Goal: Information Seeking & Learning: Learn about a topic

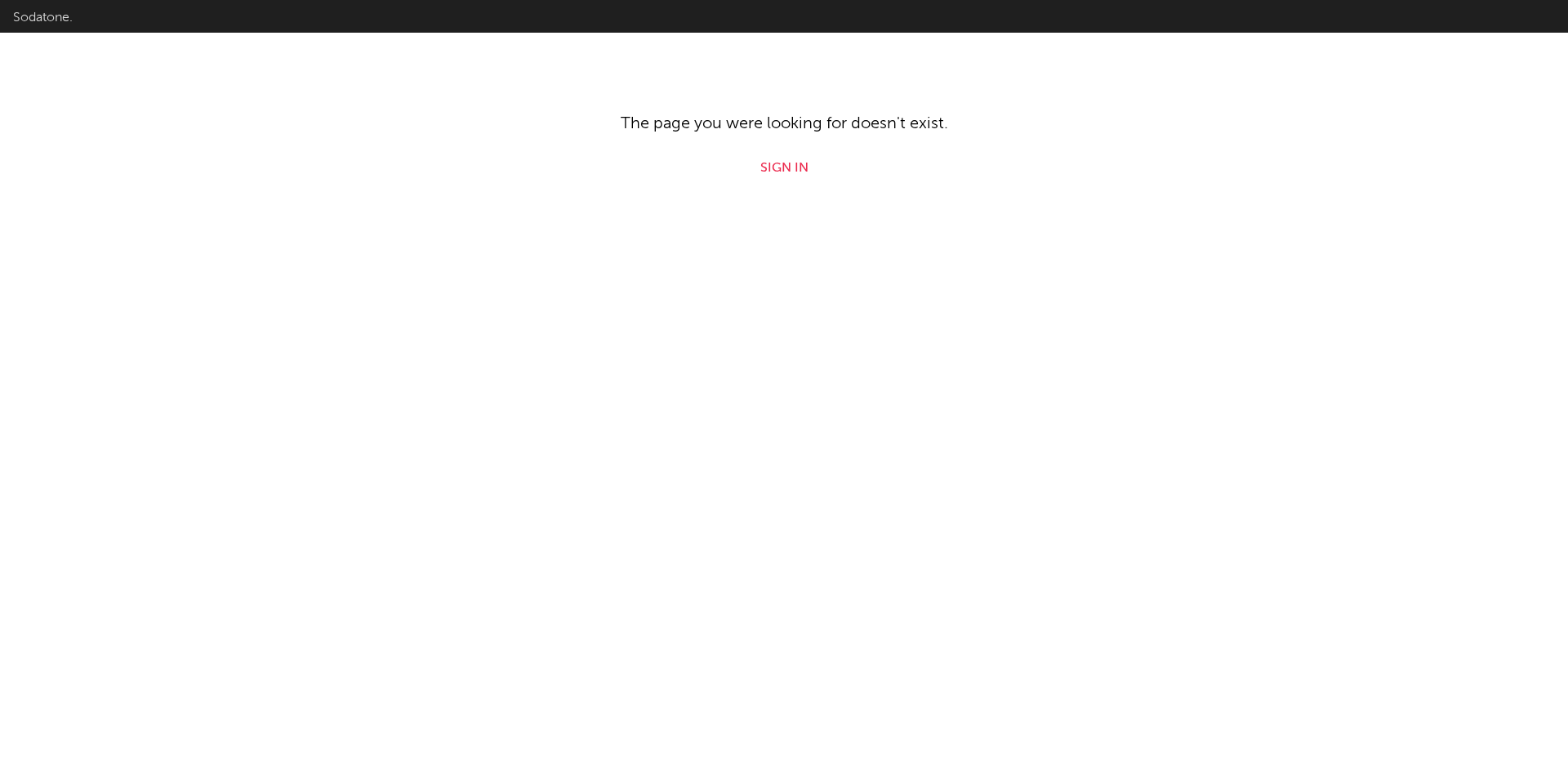
click at [34, 22] on link "Sodatone." at bounding box center [42, 17] width 59 height 22
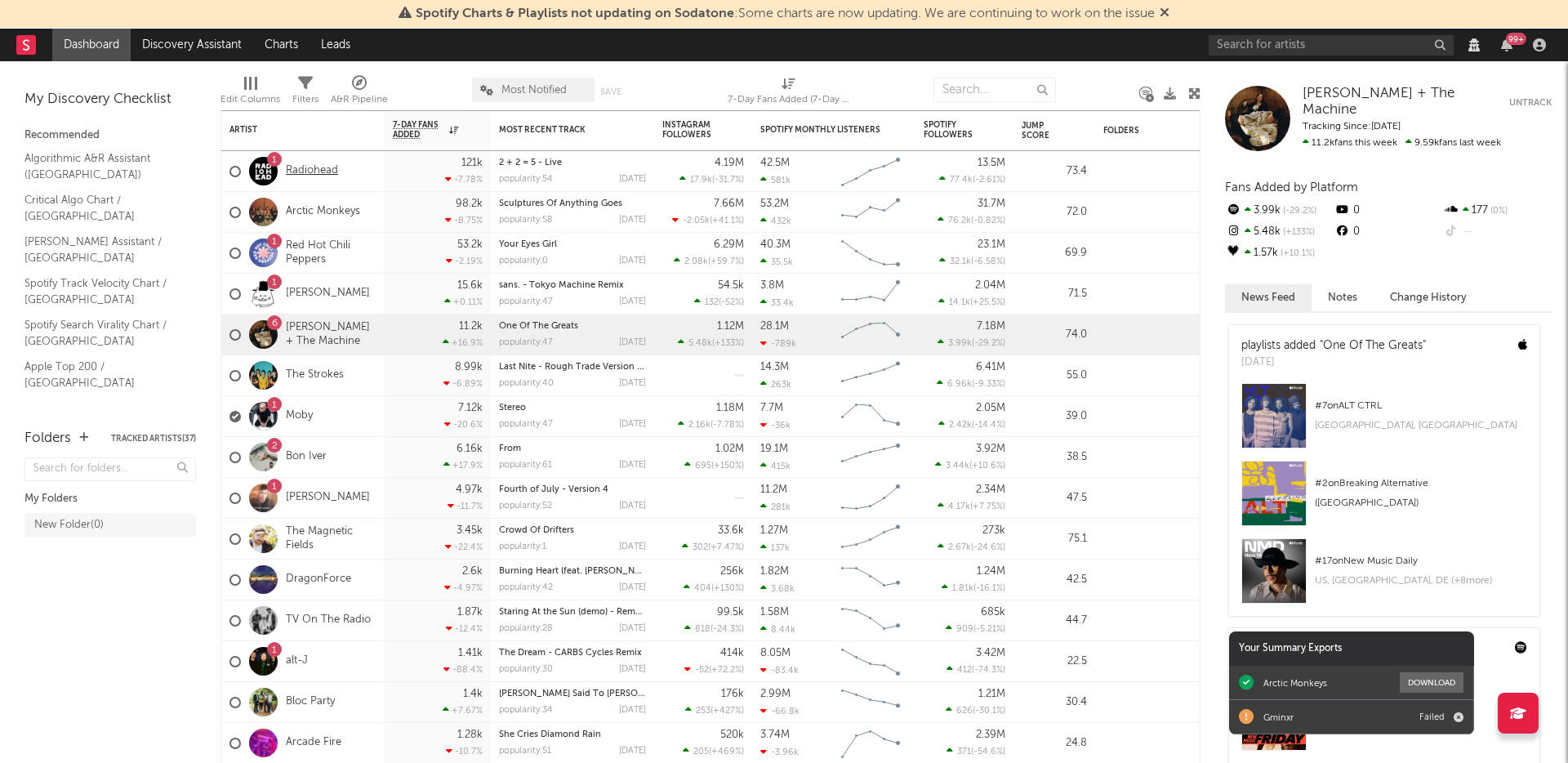
click at [297, 165] on link "Radiohead" at bounding box center [312, 171] width 52 height 14
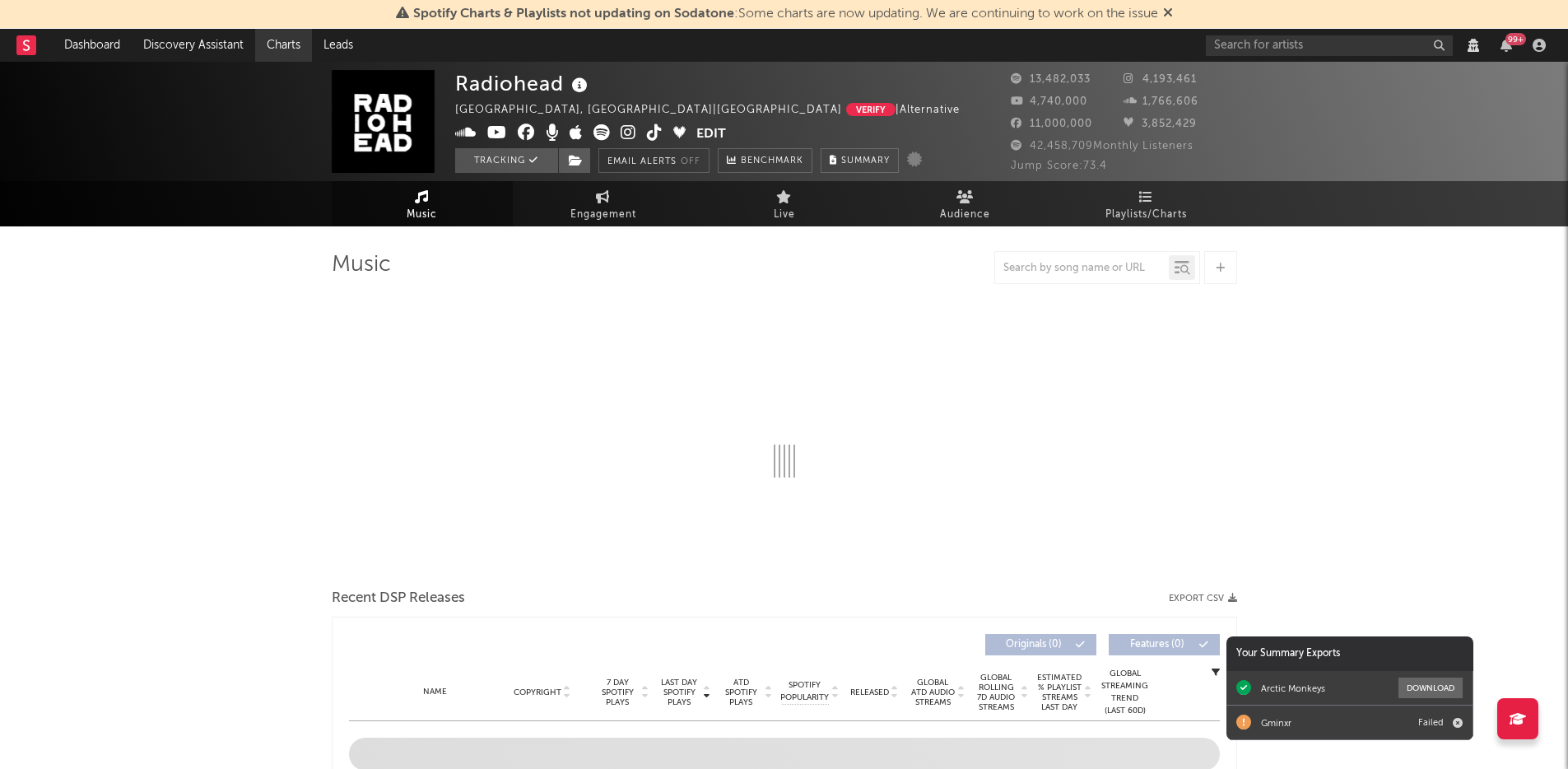
select select "View all"
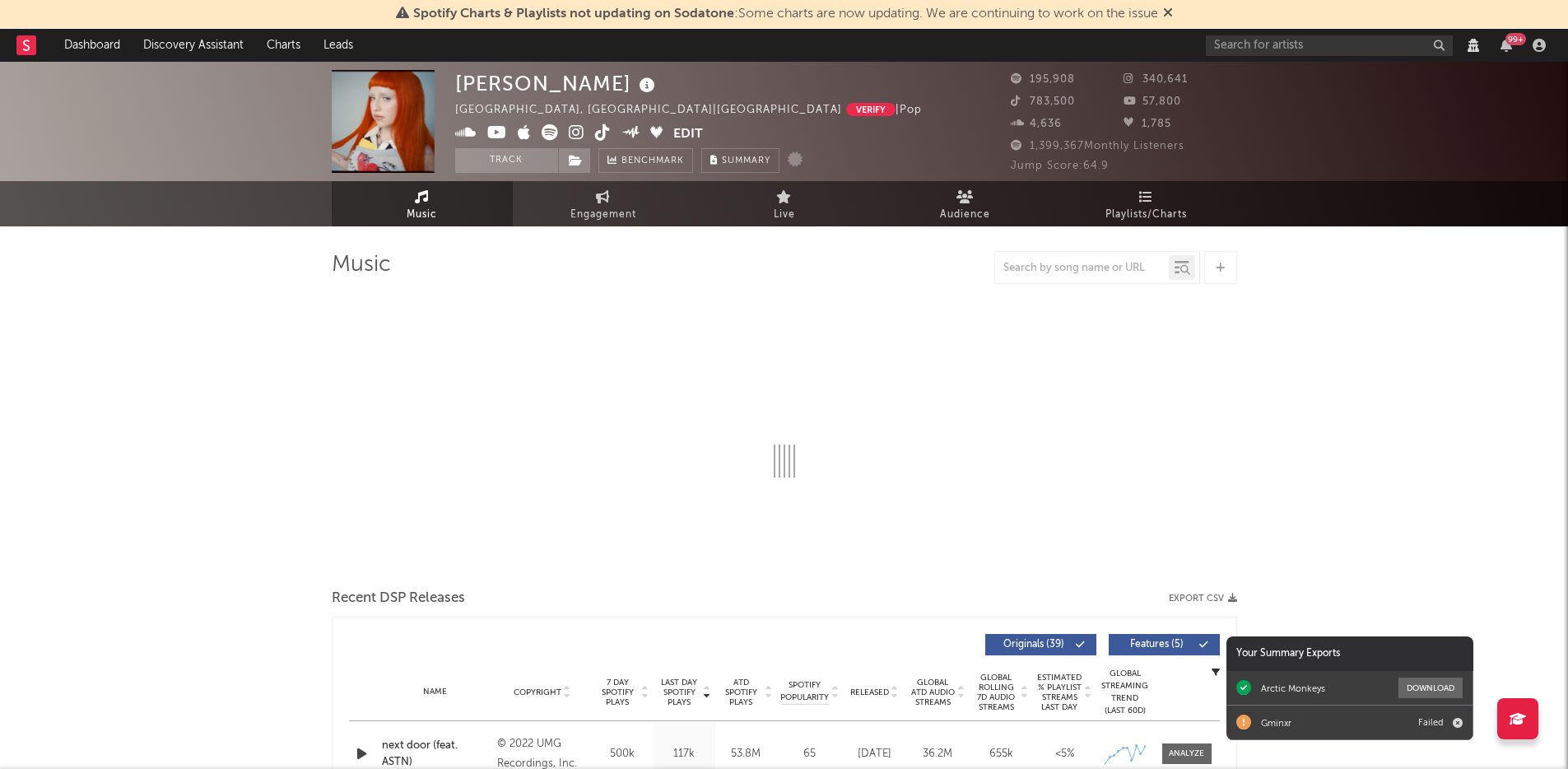
select select "View all"
select select "6m"
select select "View all"
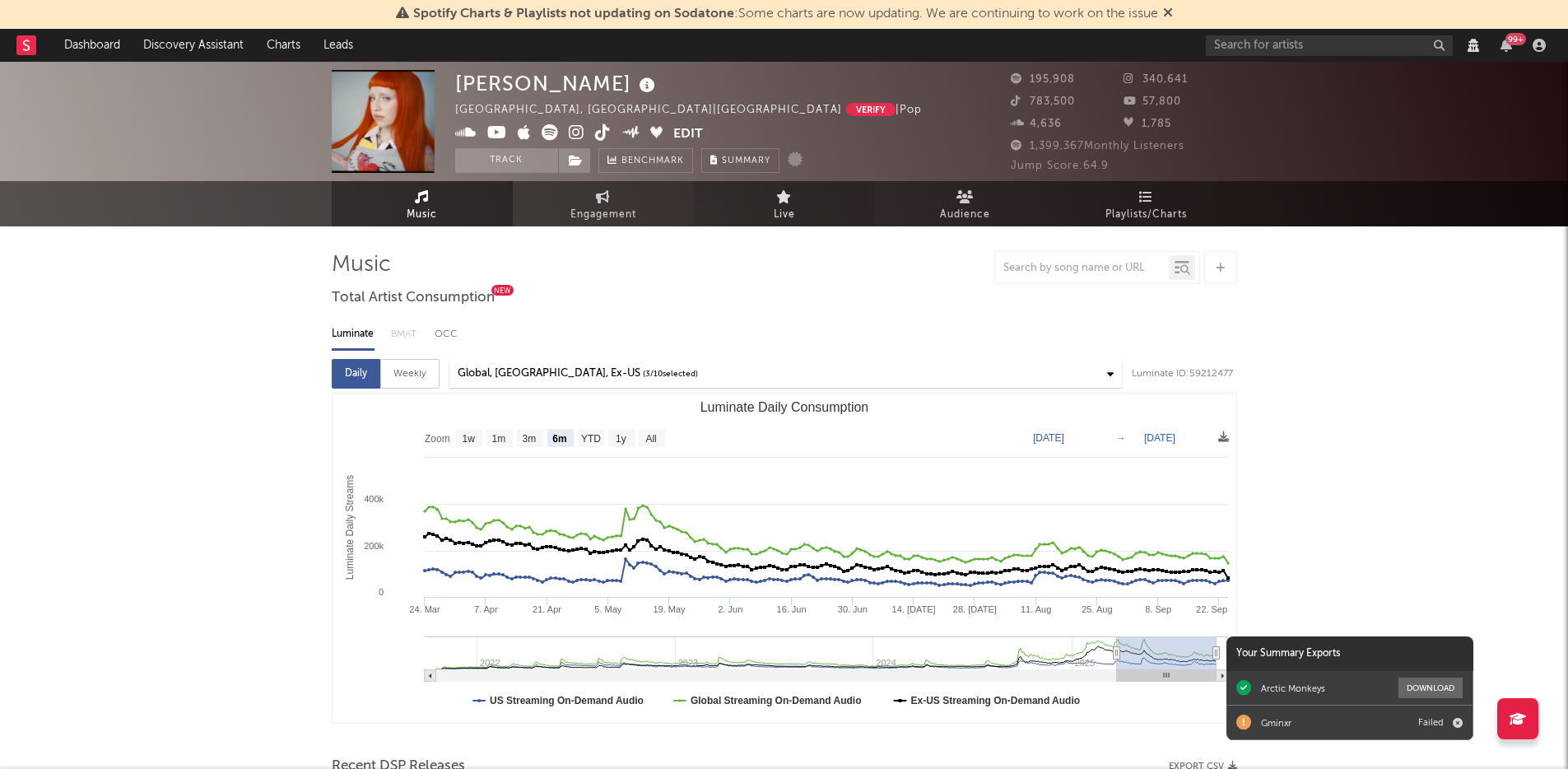
drag, startPoint x: 931, startPoint y: 191, endPoint x: 846, endPoint y: 216, distance: 88.6
click at [931, 191] on link "Audience" at bounding box center [965, 204] width 181 height 45
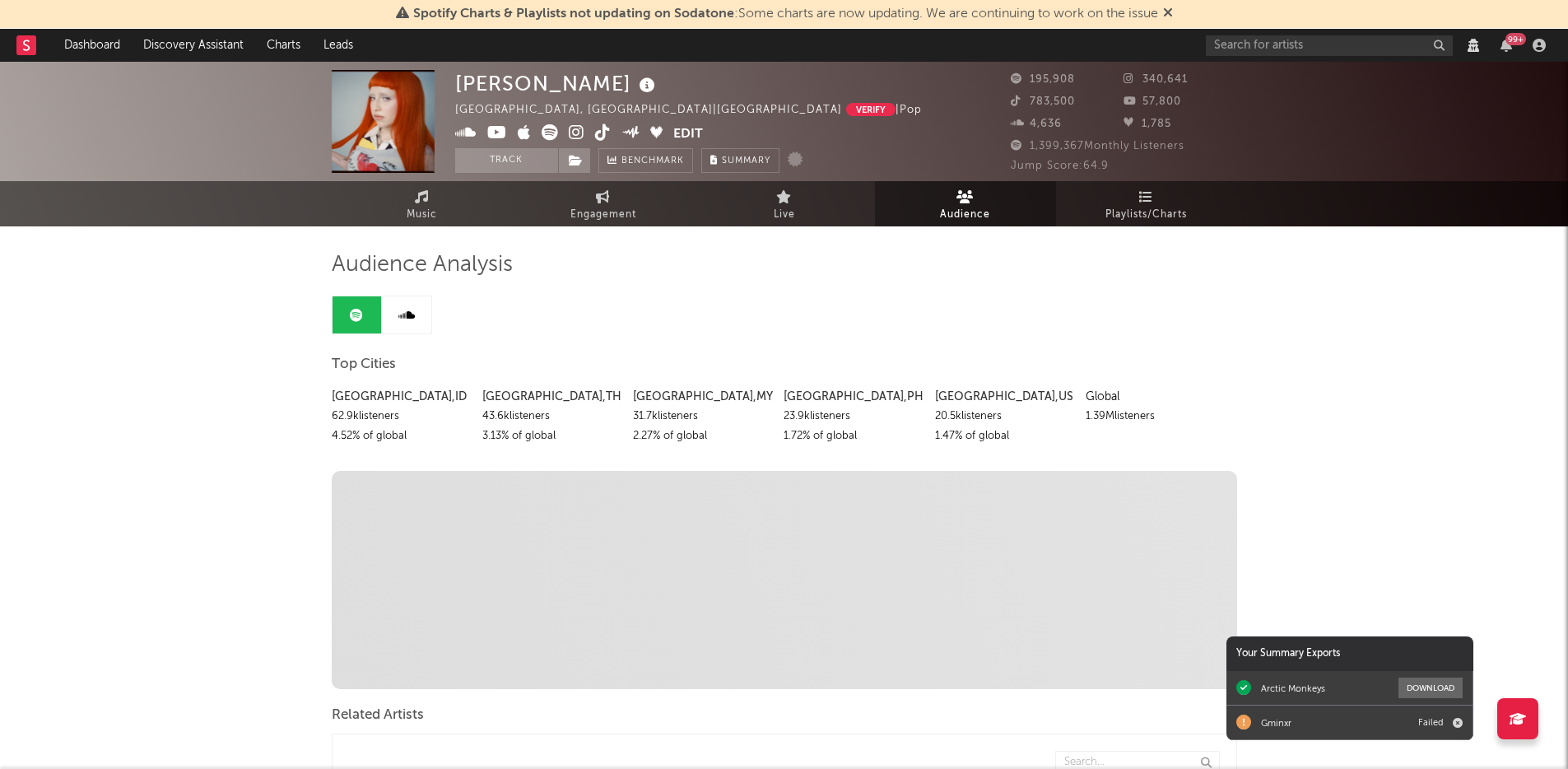
drag, startPoint x: 410, startPoint y: 201, endPoint x: 5, endPoint y: 335, distance: 426.6
click at [410, 200] on link "Music" at bounding box center [422, 204] width 181 height 45
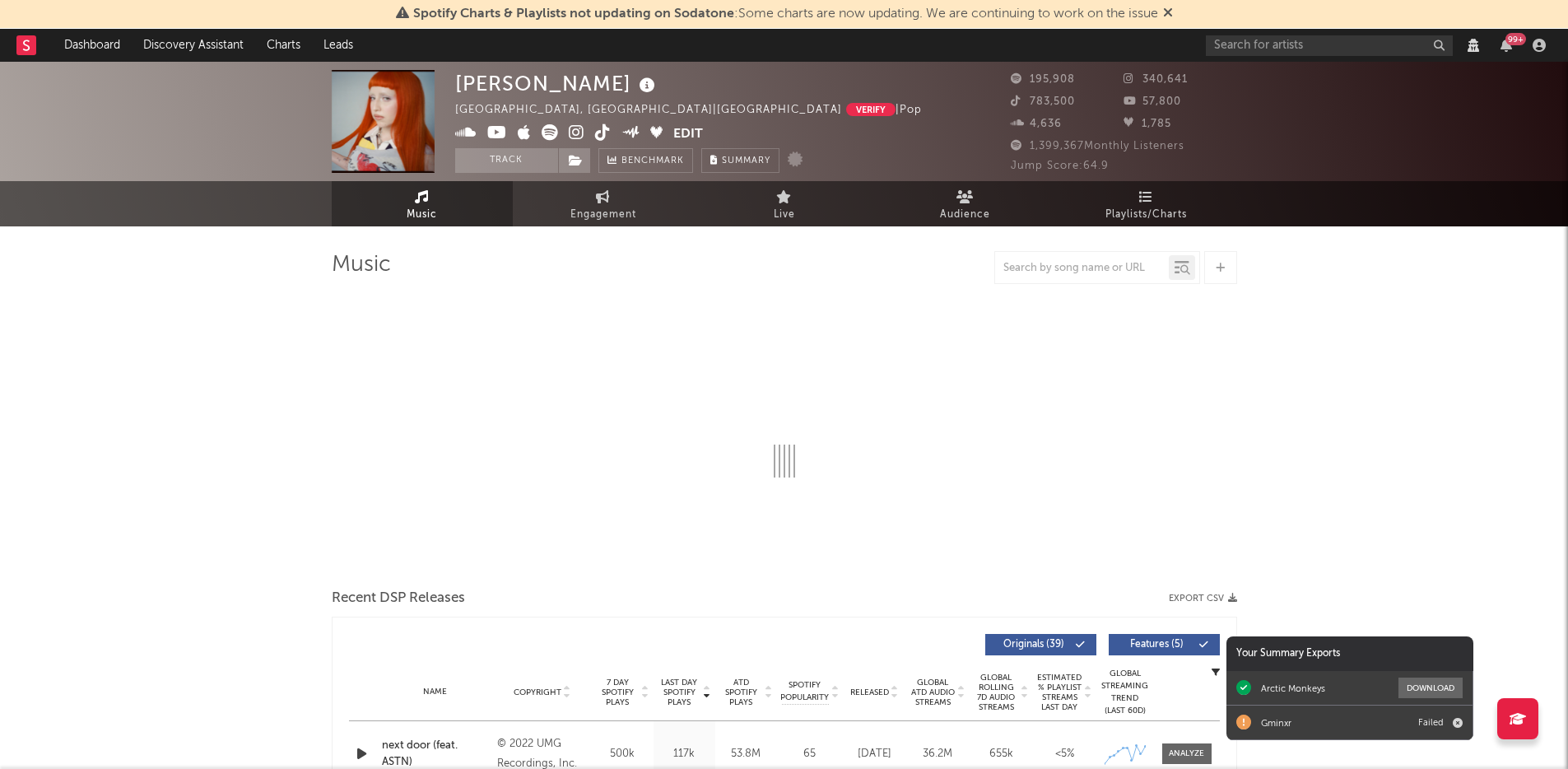
select select "6m"
select select "View all"
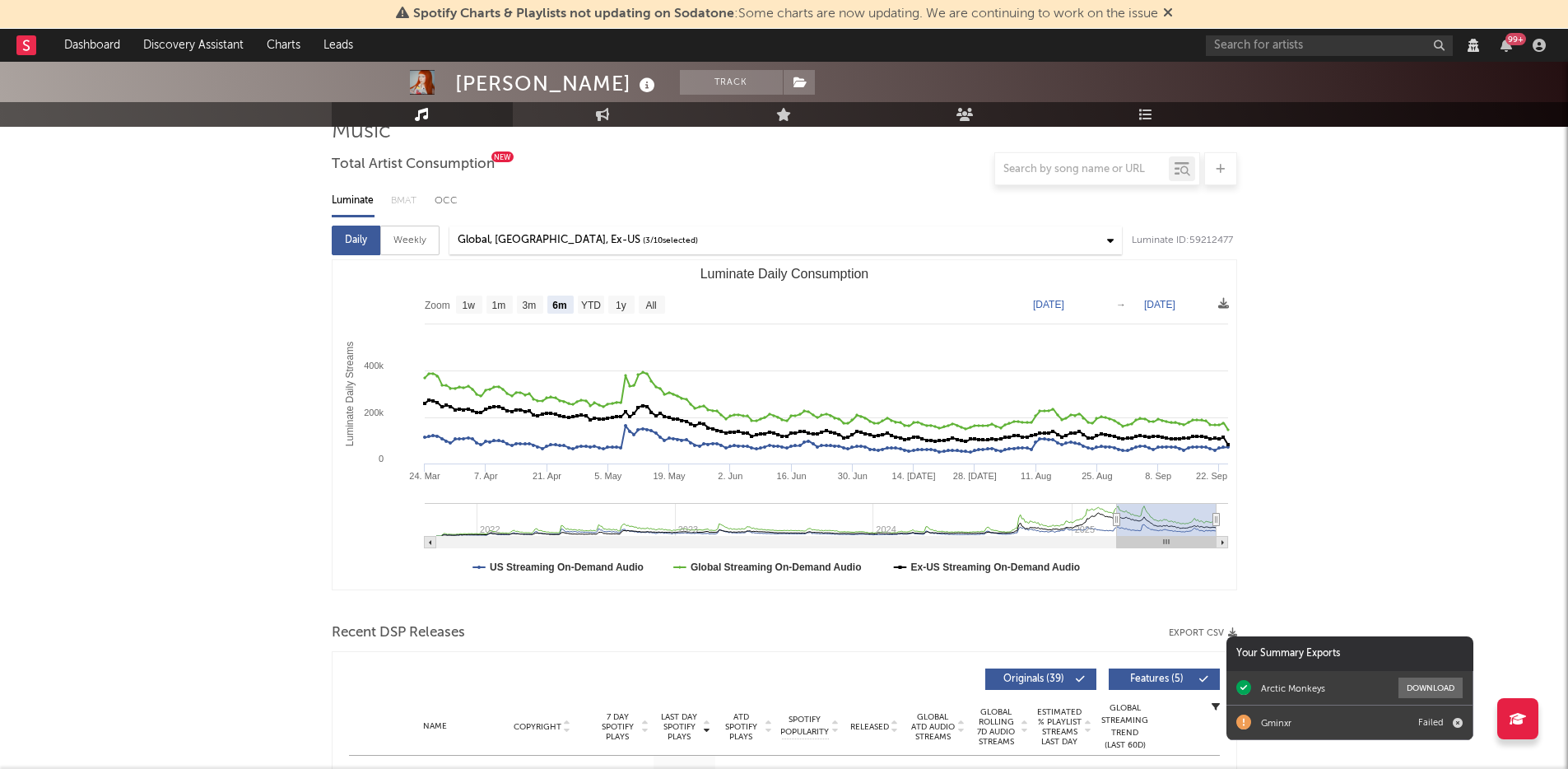
scroll to position [99, 0]
